Goal: Transaction & Acquisition: Purchase product/service

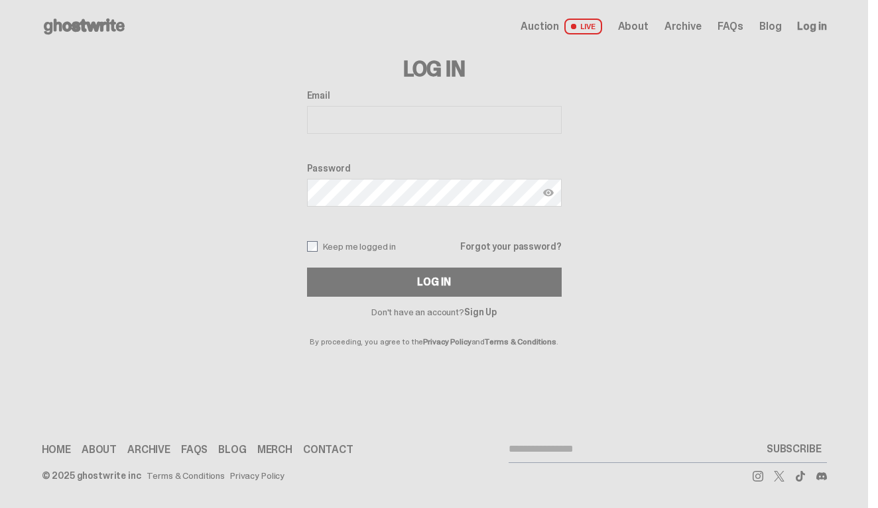
click at [506, 245] on link "Forgot your password?" at bounding box center [510, 246] width 101 height 9
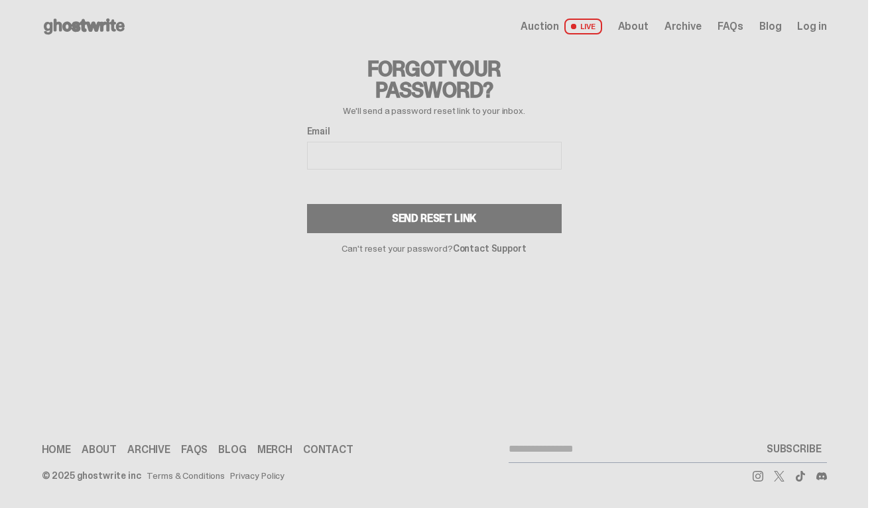
click at [368, 155] on input "Email" at bounding box center [434, 156] width 255 height 28
type input "**********"
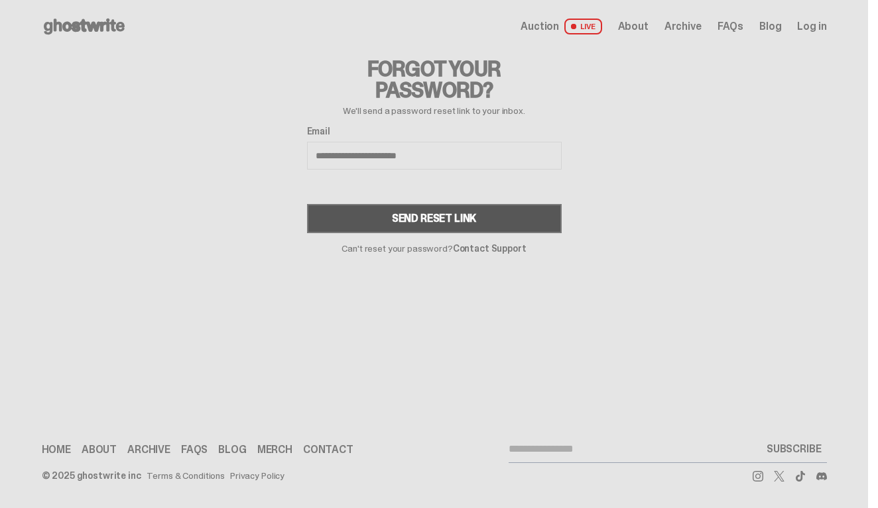
click at [421, 213] on div "Send Reset Link" at bounding box center [434, 218] width 85 height 11
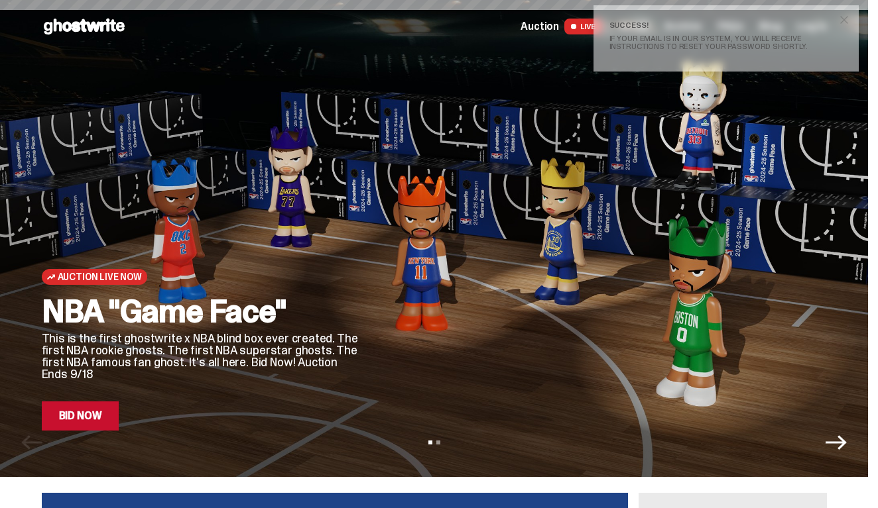
click at [848, 21] on span "close" at bounding box center [843, 19] width 13 height 13
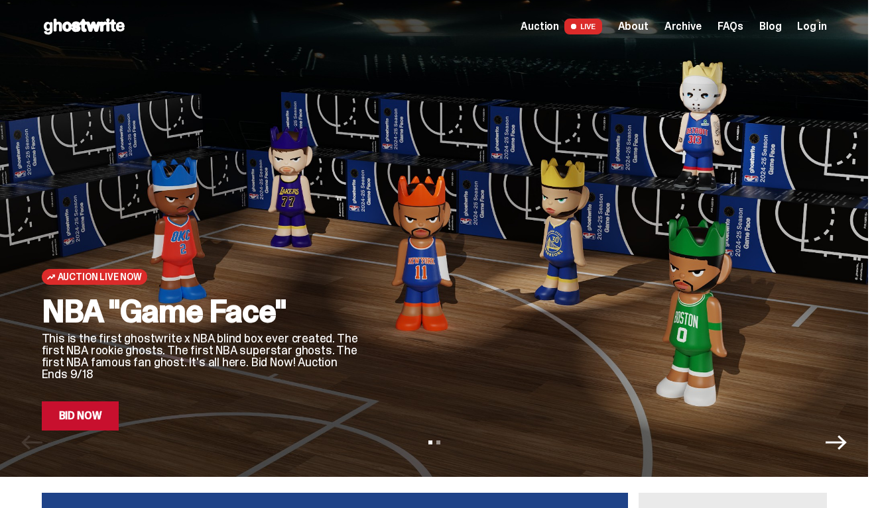
click at [813, 30] on span "Log in" at bounding box center [811, 26] width 29 height 11
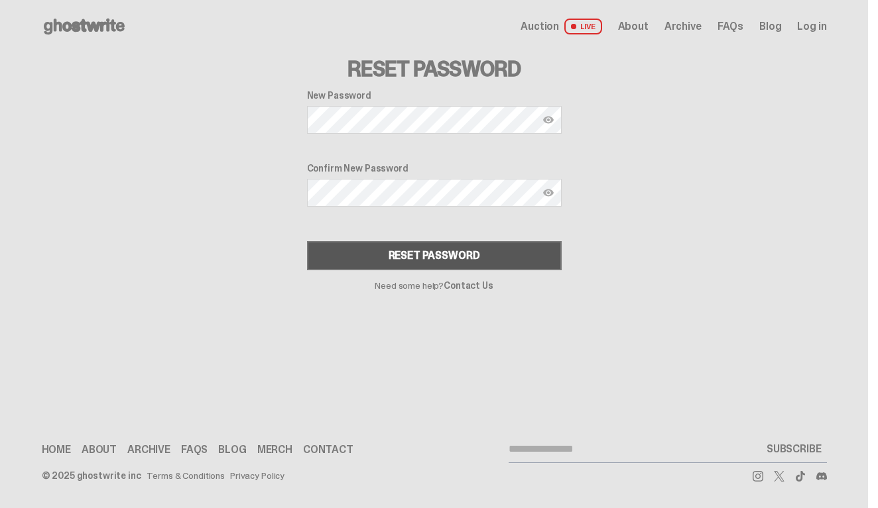
click at [444, 259] on div "Reset Password" at bounding box center [433, 256] width 91 height 11
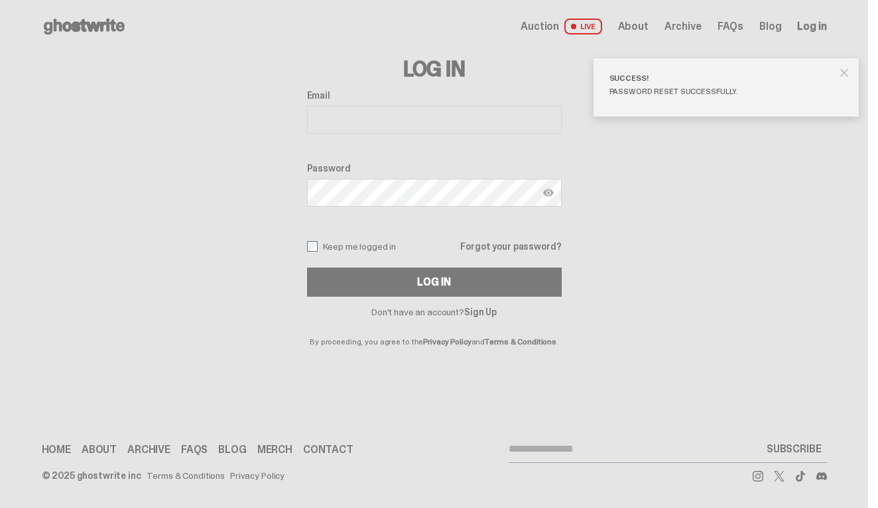
click at [396, 123] on input "Email" at bounding box center [434, 120] width 255 height 28
type input "**********"
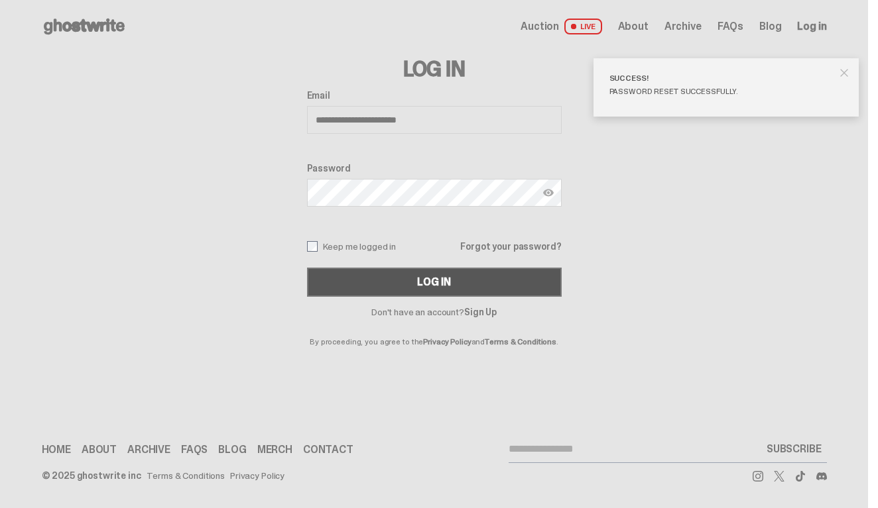
click at [422, 284] on button "Log In" at bounding box center [434, 282] width 255 height 29
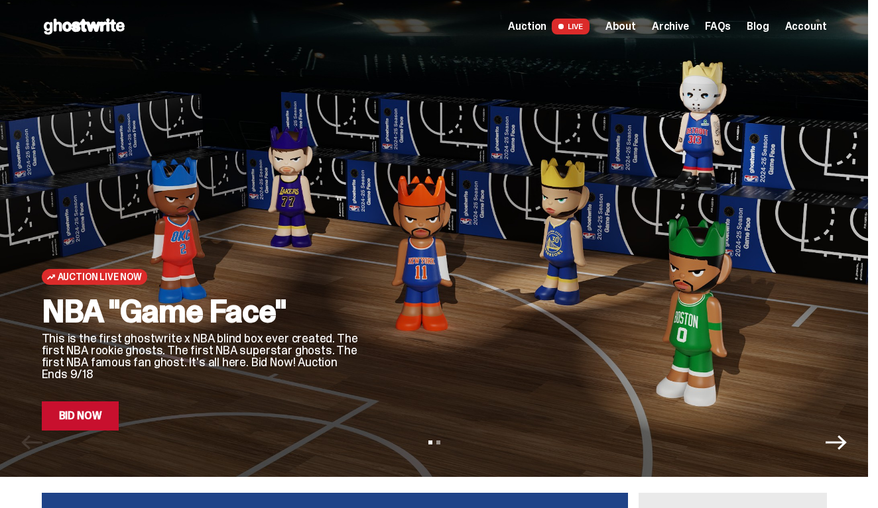
click at [87, 410] on link "Bid Now" at bounding box center [81, 416] width 78 height 29
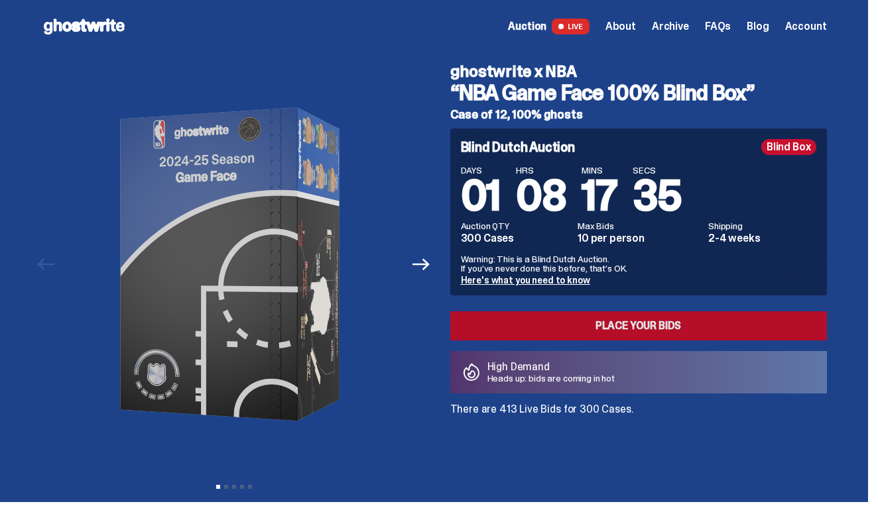
click at [595, 327] on link "Place your Bids" at bounding box center [638, 326] width 376 height 29
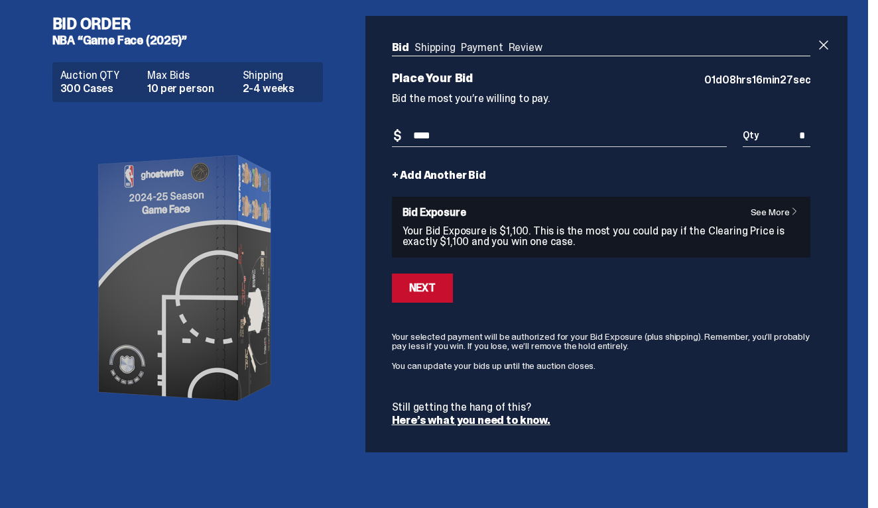
type input "****"
drag, startPoint x: 812, startPoint y: 137, endPoint x: 801, endPoint y: 137, distance: 10.6
click at [801, 137] on input "*" at bounding box center [776, 136] width 68 height 22
type input "*"
click at [435, 291] on div "Next" at bounding box center [422, 288] width 27 height 11
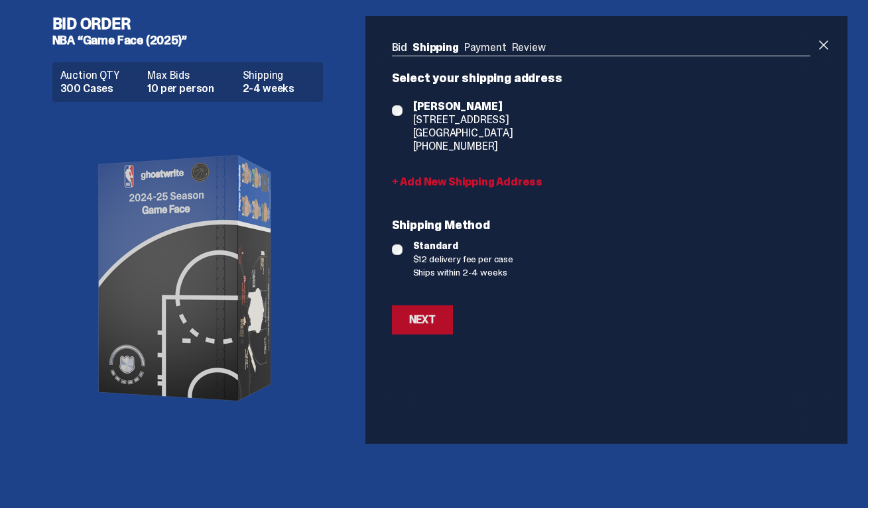
click at [432, 315] on div "Next" at bounding box center [422, 320] width 27 height 11
